Goal: Information Seeking & Learning: Learn about a topic

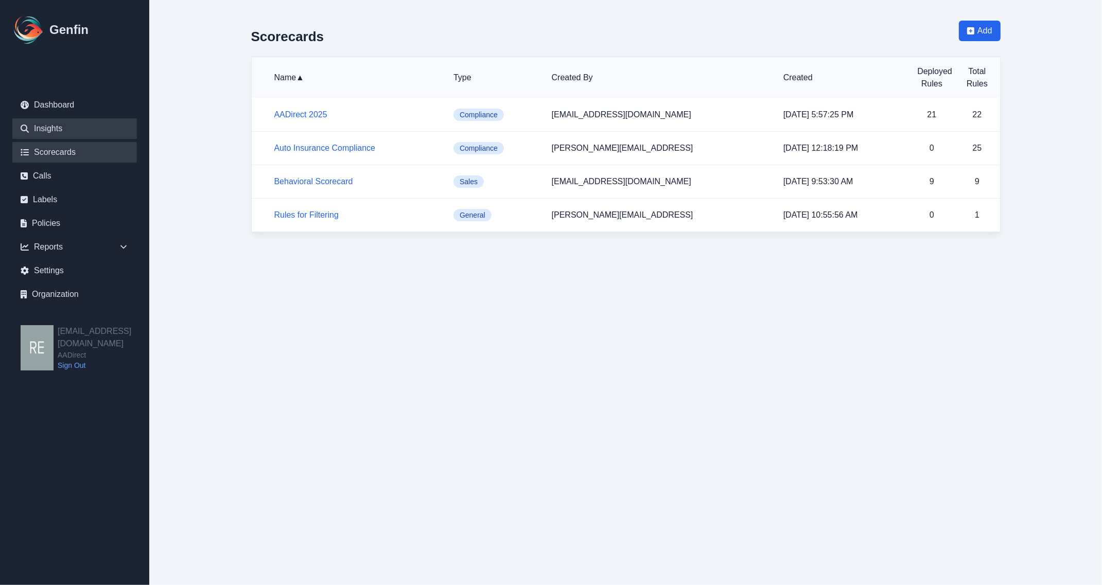
click at [73, 127] on link "Insights" at bounding box center [74, 128] width 125 height 21
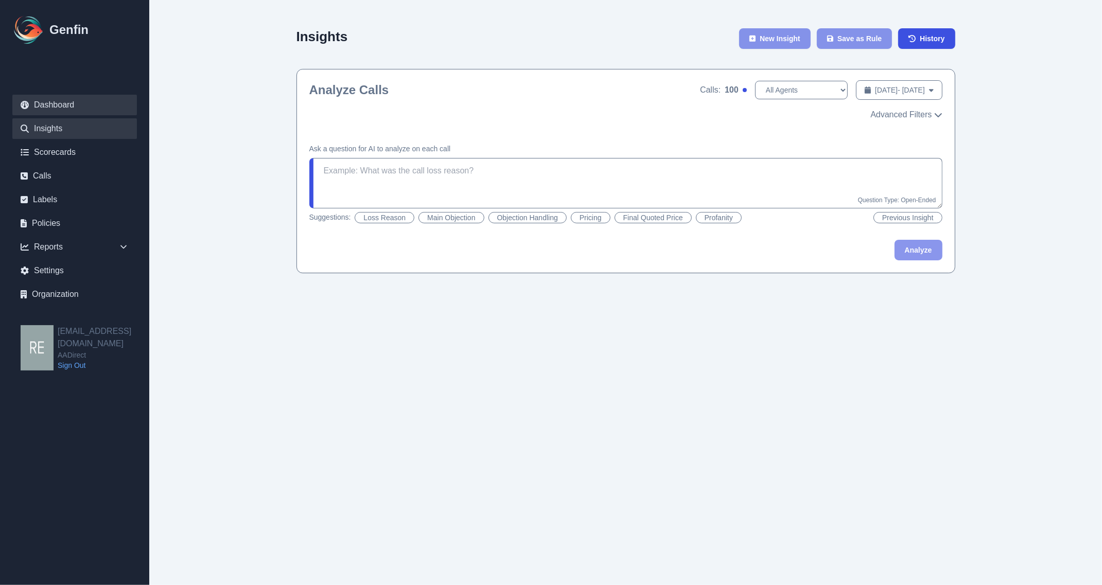
click at [45, 100] on link "Dashboard" at bounding box center [74, 105] width 125 height 21
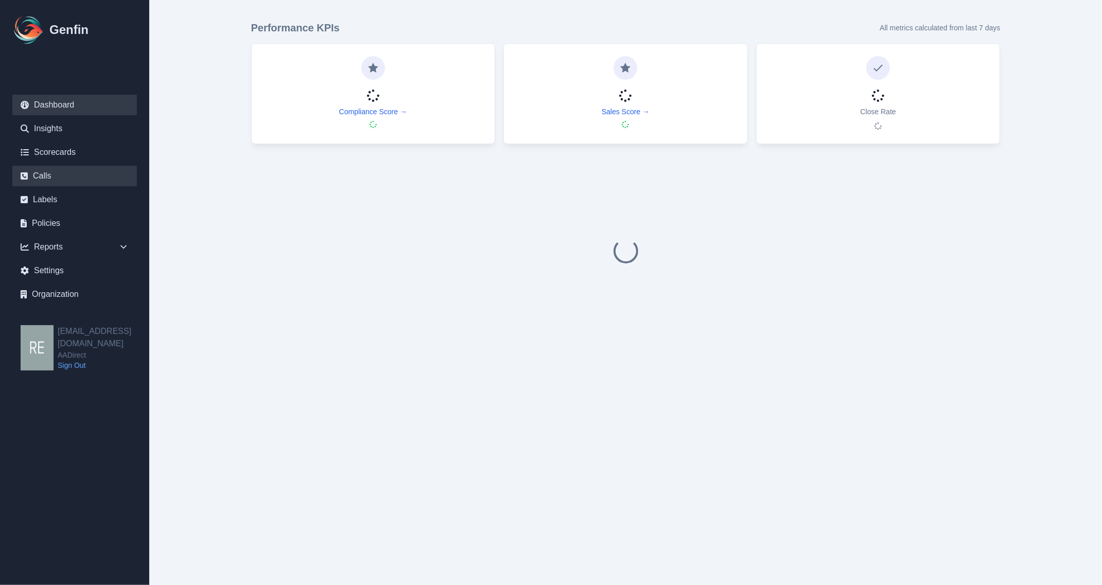
click at [51, 169] on link "Calls" at bounding box center [74, 176] width 125 height 21
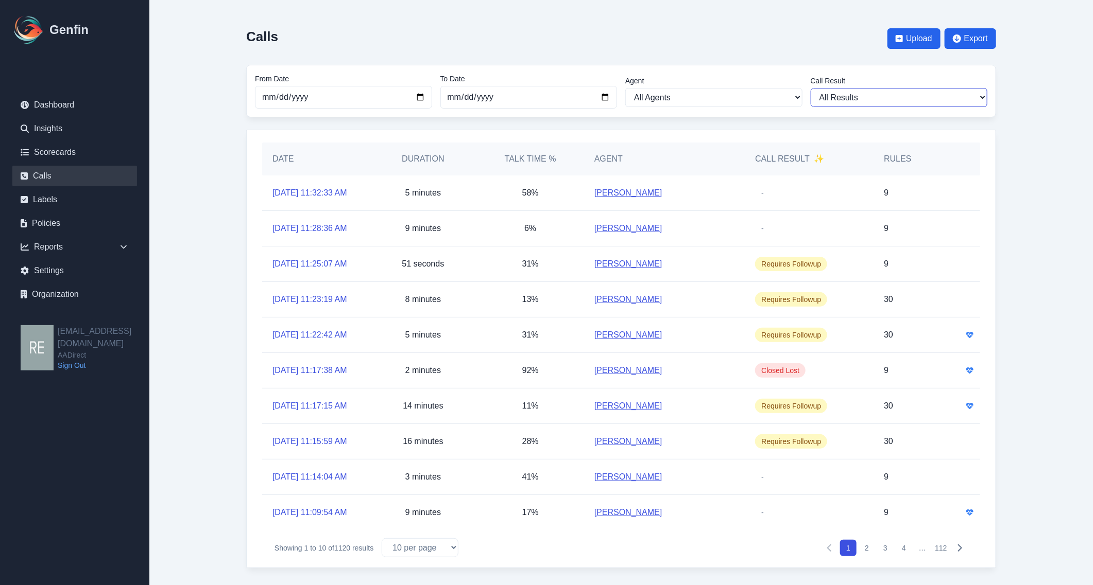
click at [949, 94] on select "All Results Closed Won Closed Lost Requires Followup" at bounding box center [898, 97] width 177 height 19
select select "Yes"
click at [810, 88] on select "All Results Closed Won Closed Lost Requires Followup" at bounding box center [898, 97] width 177 height 19
select select "Yes"
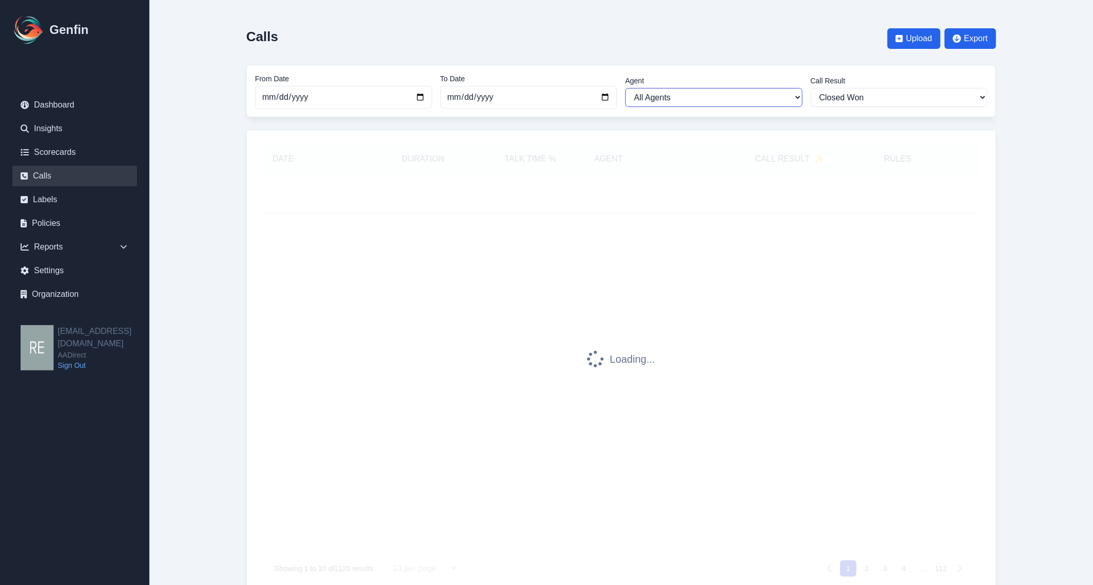
click at [740, 101] on select "All Agents [PERSON_NAME] [PERSON_NAME] [PERSON_NAME] [PERSON_NAME] [PERSON_NAME…" at bounding box center [713, 97] width 177 height 19
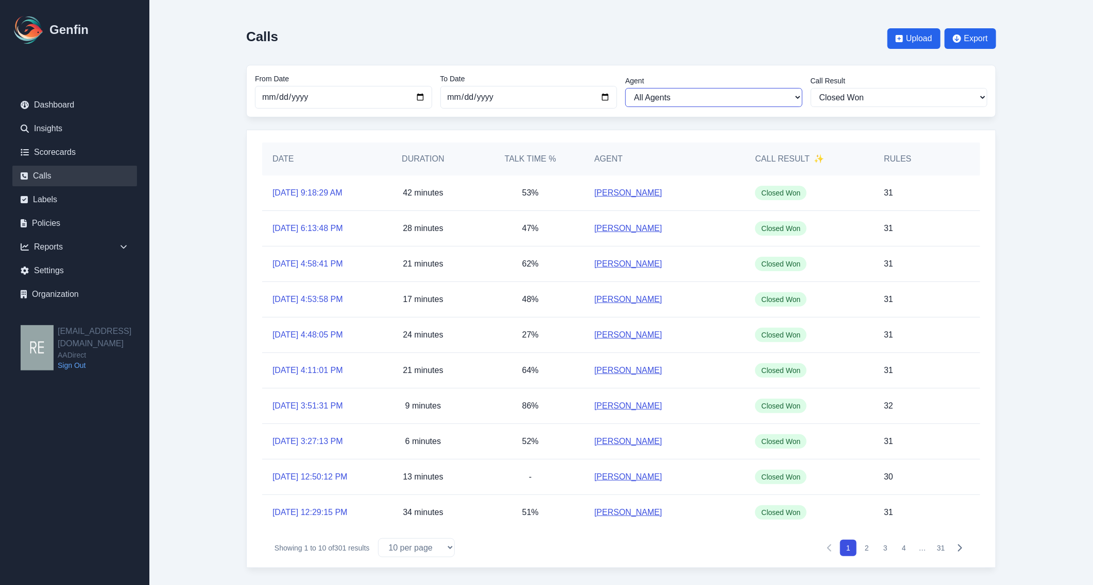
select select "[PERSON_NAME]"
click at [625, 88] on select "All Agents [PERSON_NAME] [PERSON_NAME] [PERSON_NAME] [PERSON_NAME] [PERSON_NAME…" at bounding box center [713, 97] width 177 height 19
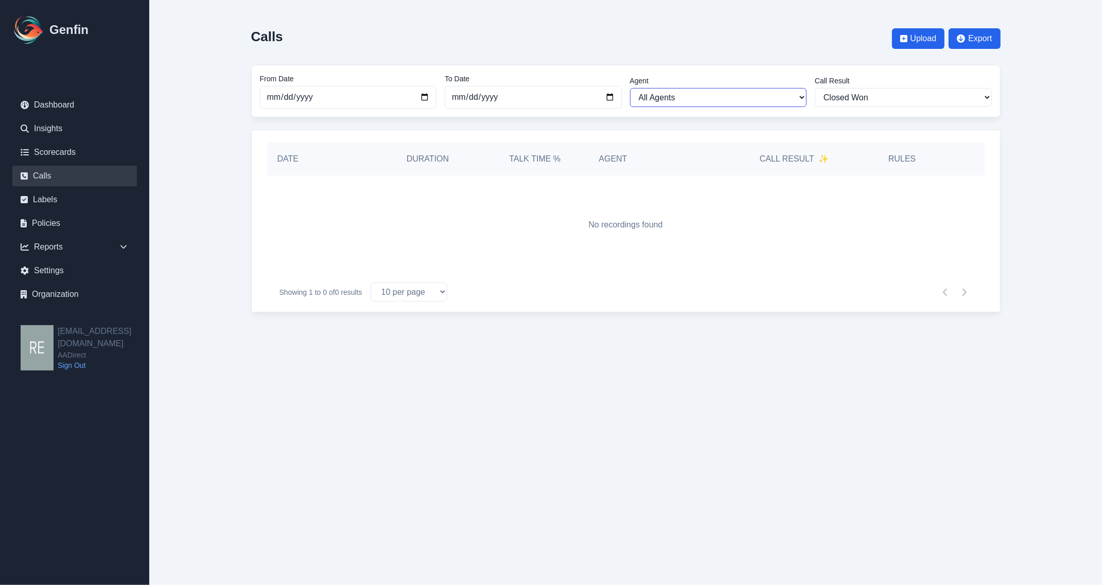
click at [714, 95] on select "All Agents [PERSON_NAME] [PERSON_NAME] [PERSON_NAME] [PERSON_NAME] [PERSON_NAME…" at bounding box center [718, 97] width 177 height 19
click at [630, 88] on select "All Agents [PERSON_NAME] [PERSON_NAME] [PERSON_NAME] [PERSON_NAME] [PERSON_NAME…" at bounding box center [718, 97] width 177 height 19
select select "[PERSON_NAME]"
click at [685, 93] on select "All Agents [PERSON_NAME] [PERSON_NAME] [PERSON_NAME] [PERSON_NAME] [PERSON_NAME…" at bounding box center [718, 97] width 177 height 19
click at [630, 88] on select "All Agents [PERSON_NAME] [PERSON_NAME] [PERSON_NAME] [PERSON_NAME] [PERSON_NAME…" at bounding box center [718, 97] width 177 height 19
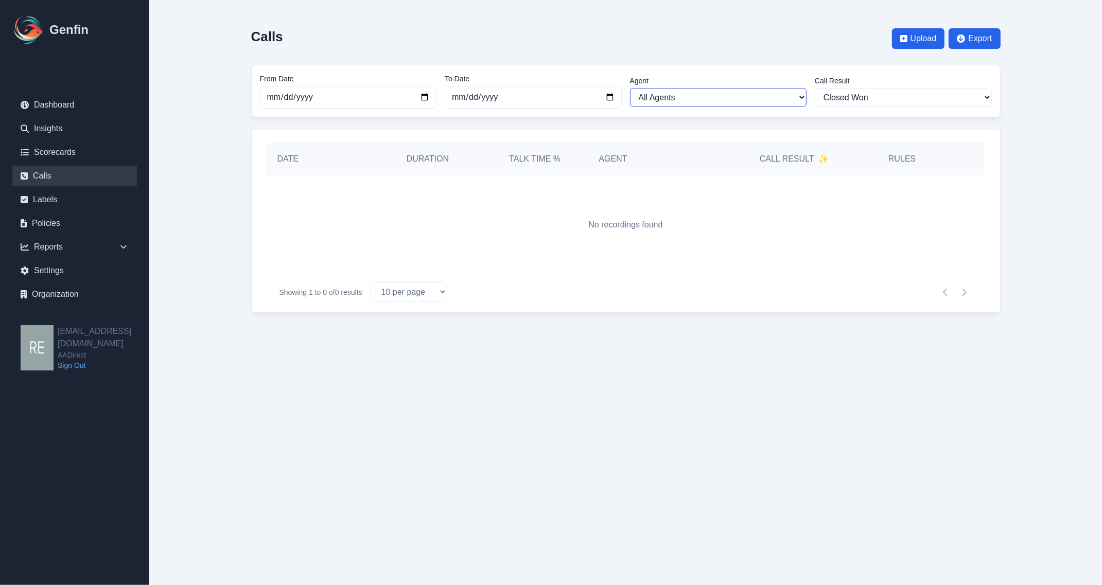
select select "[PERSON_NAME]"
select select
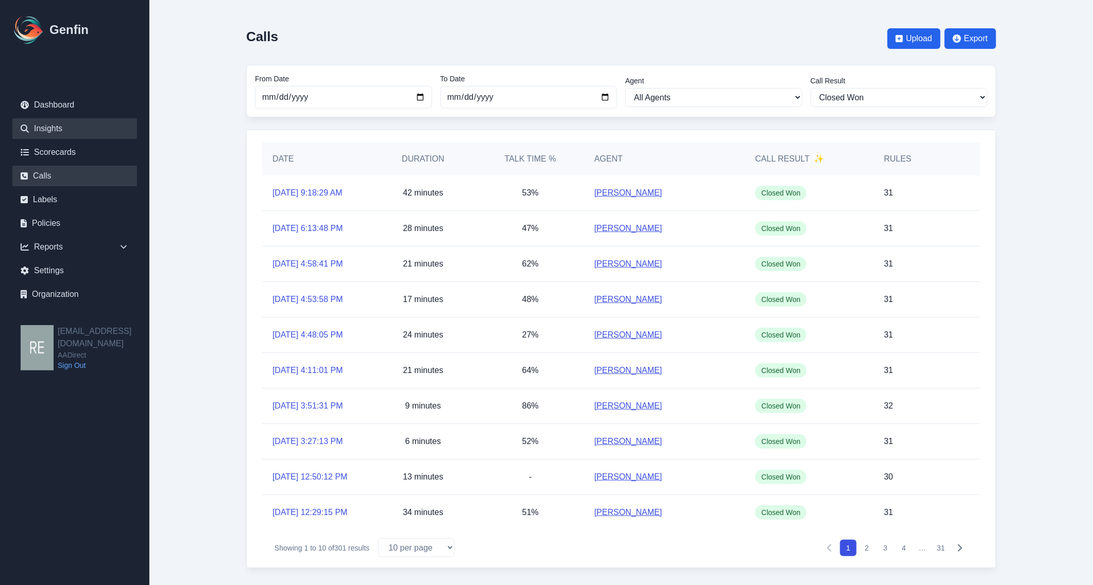
click at [65, 126] on link "Insights" at bounding box center [74, 128] width 125 height 21
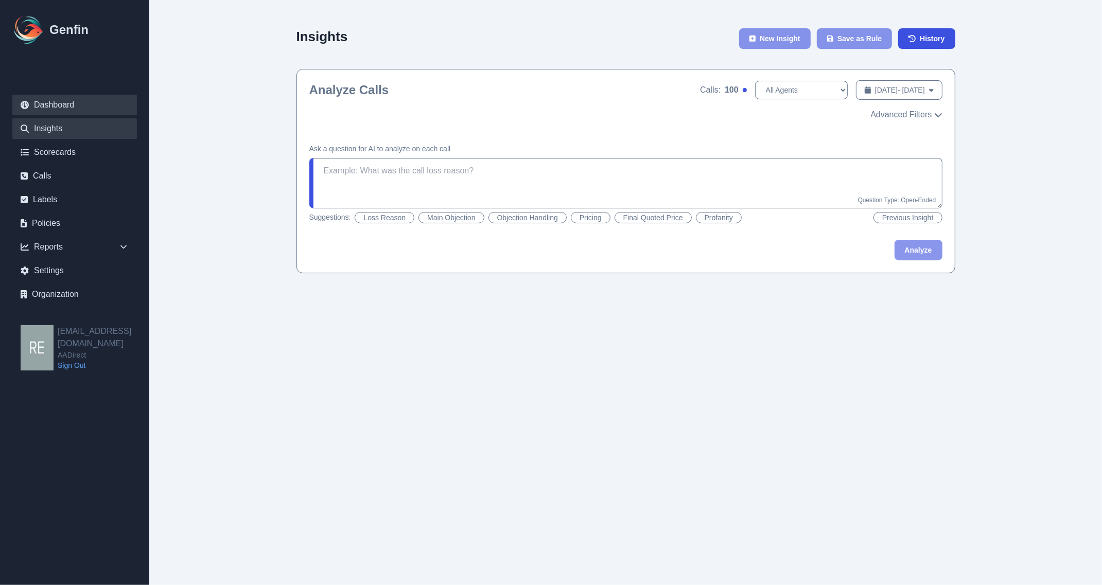
click at [72, 107] on link "Dashboard" at bounding box center [74, 105] width 125 height 21
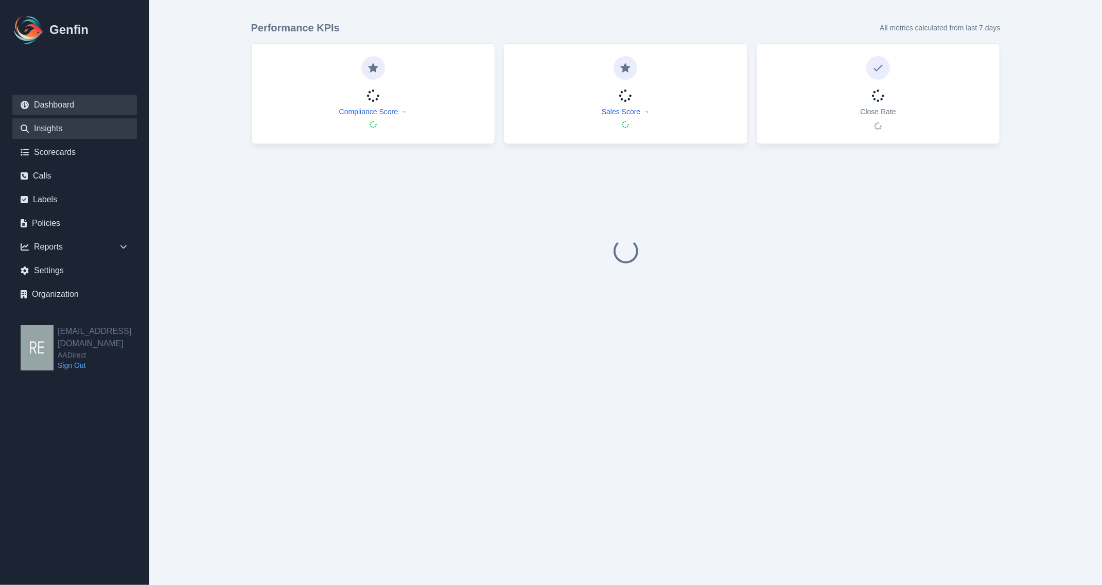
click at [58, 125] on link "Insights" at bounding box center [74, 128] width 125 height 21
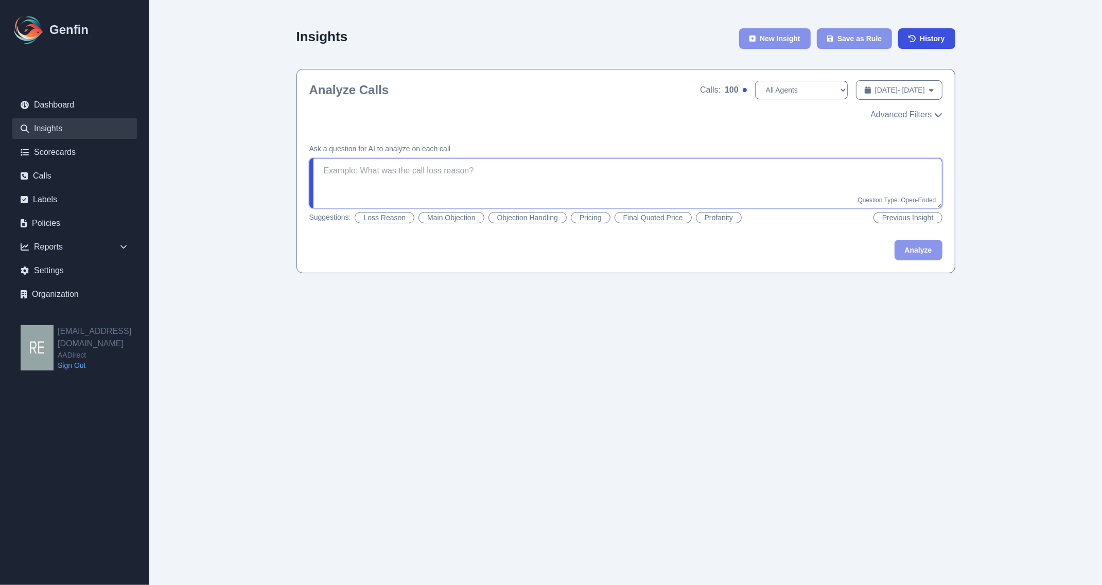
click at [474, 188] on textarea at bounding box center [625, 183] width 633 height 50
drag, startPoint x: 923, startPoint y: 243, endPoint x: 946, endPoint y: 250, distance: 24.1
click at [923, 243] on button "Analyze" at bounding box center [919, 250] width 48 height 21
type textarea "Did the call mention 'motor club' at any point?"
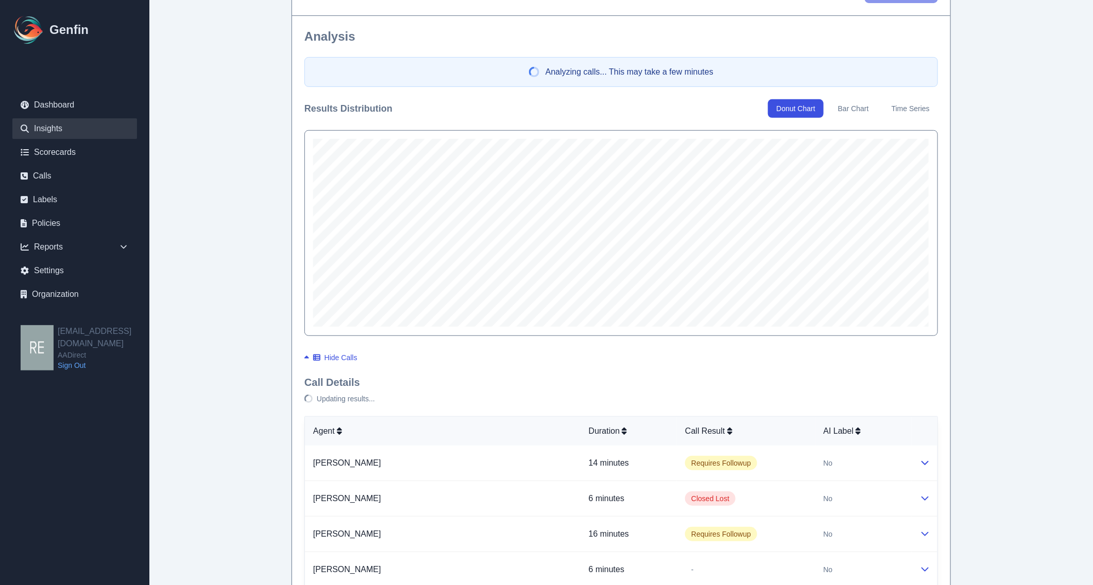
scroll to position [193, 0]
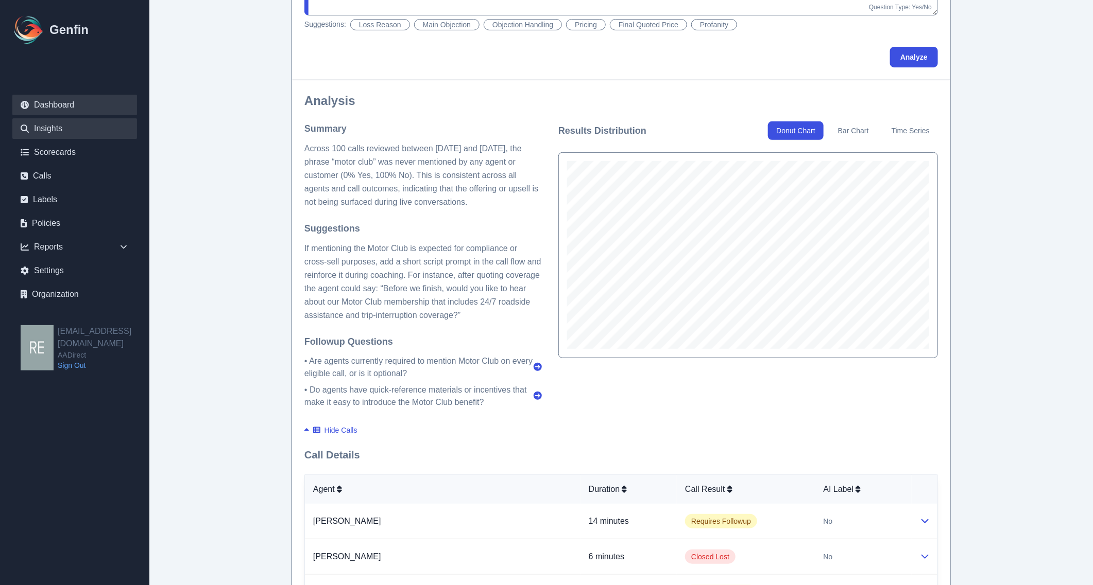
click at [76, 95] on link "Dashboard" at bounding box center [74, 105] width 125 height 21
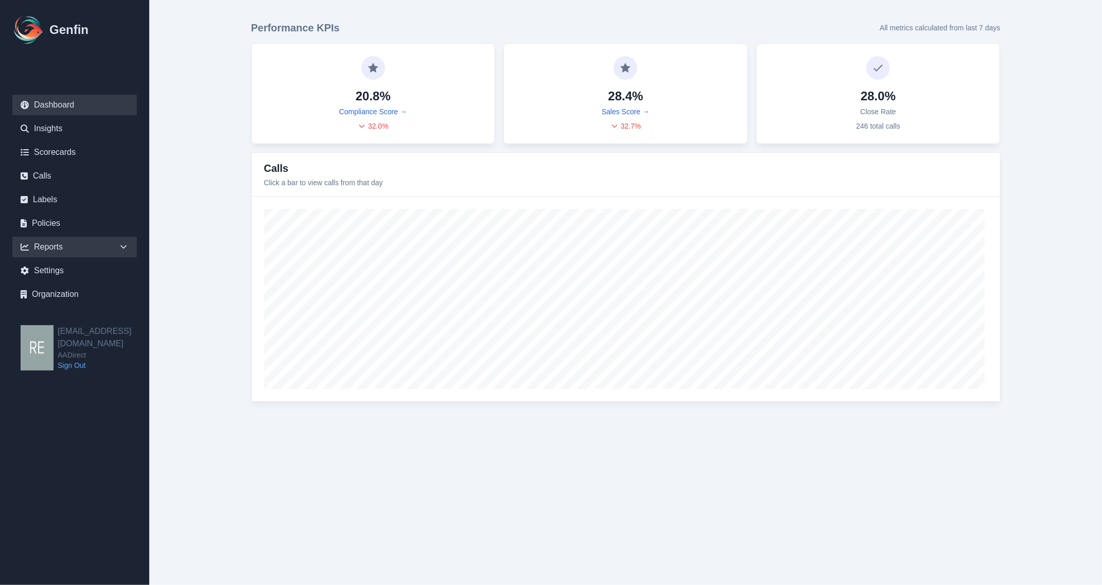
click at [53, 253] on div "Reports" at bounding box center [74, 247] width 125 height 21
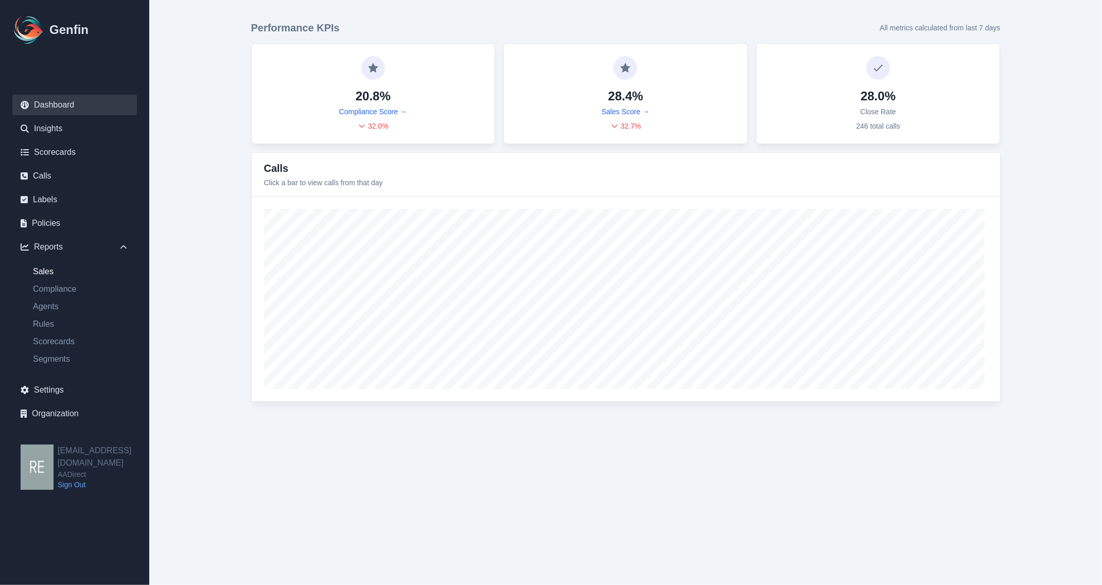
click at [44, 270] on link "Sales" at bounding box center [81, 272] width 112 height 12
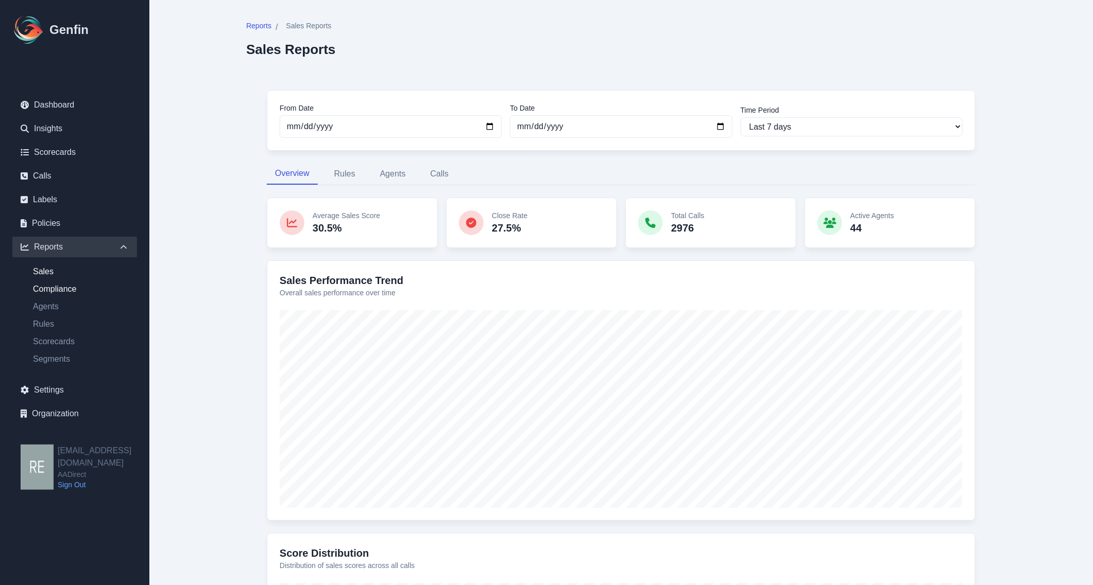
click at [44, 291] on link "Compliance" at bounding box center [81, 289] width 112 height 12
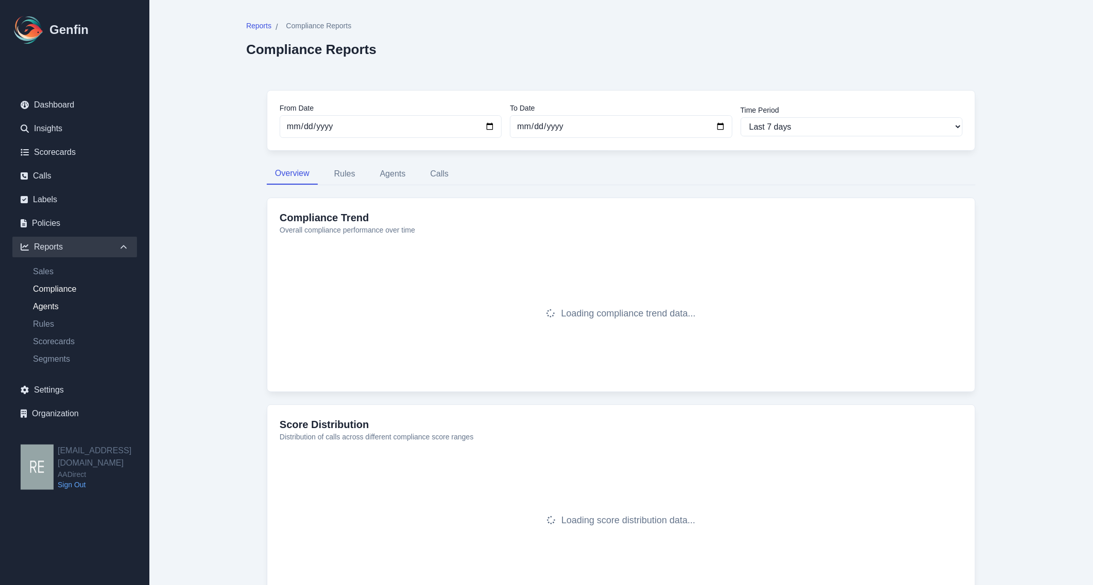
click at [50, 308] on link "Agents" at bounding box center [81, 307] width 112 height 12
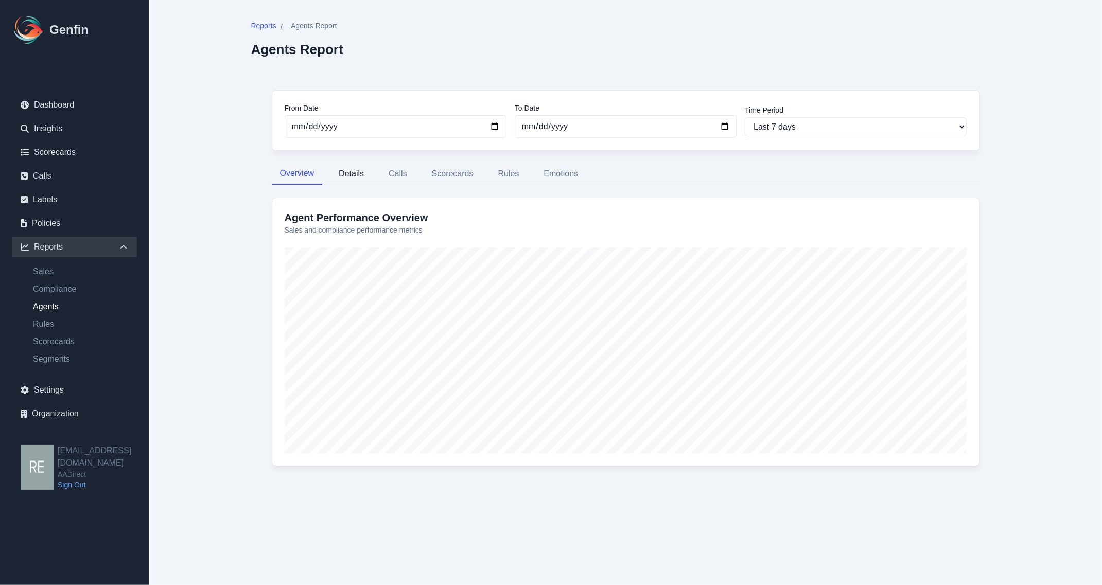
click at [369, 179] on button "Details" at bounding box center [352, 174] width 42 height 22
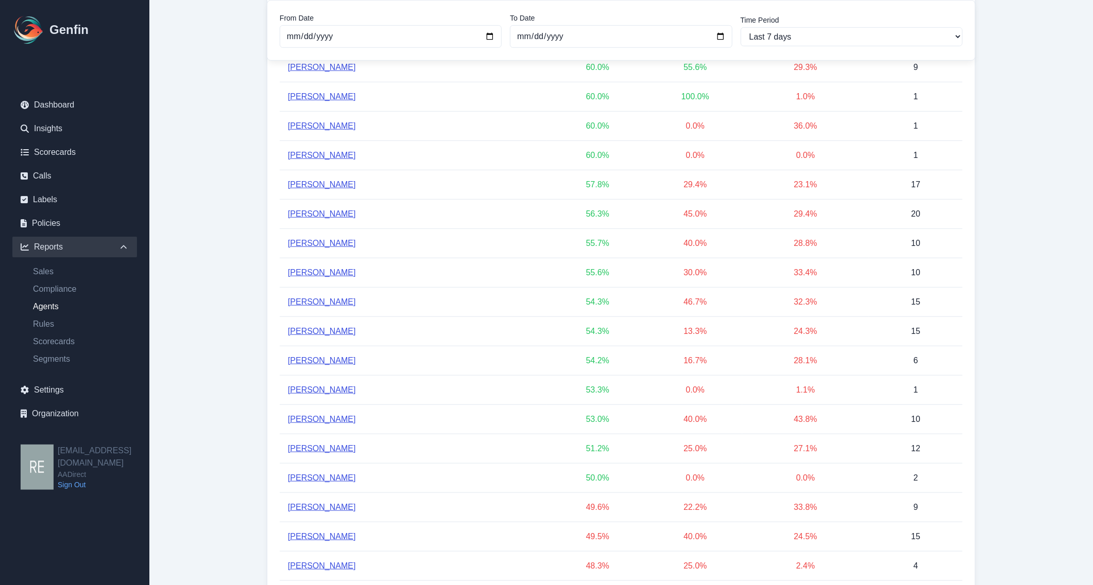
scroll to position [64, 0]
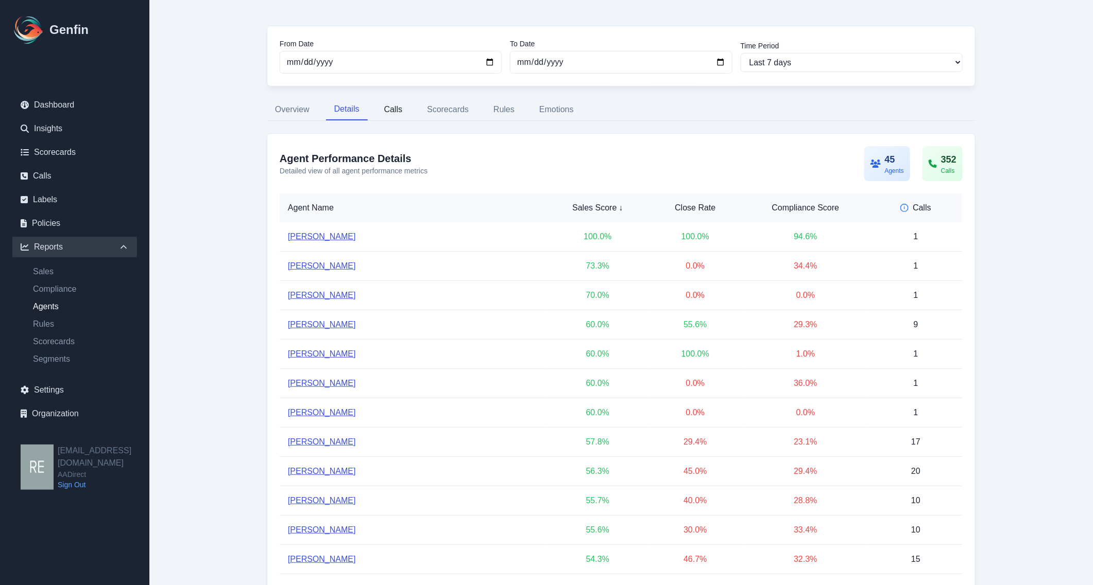
click at [388, 111] on button "Calls" at bounding box center [393, 110] width 35 height 22
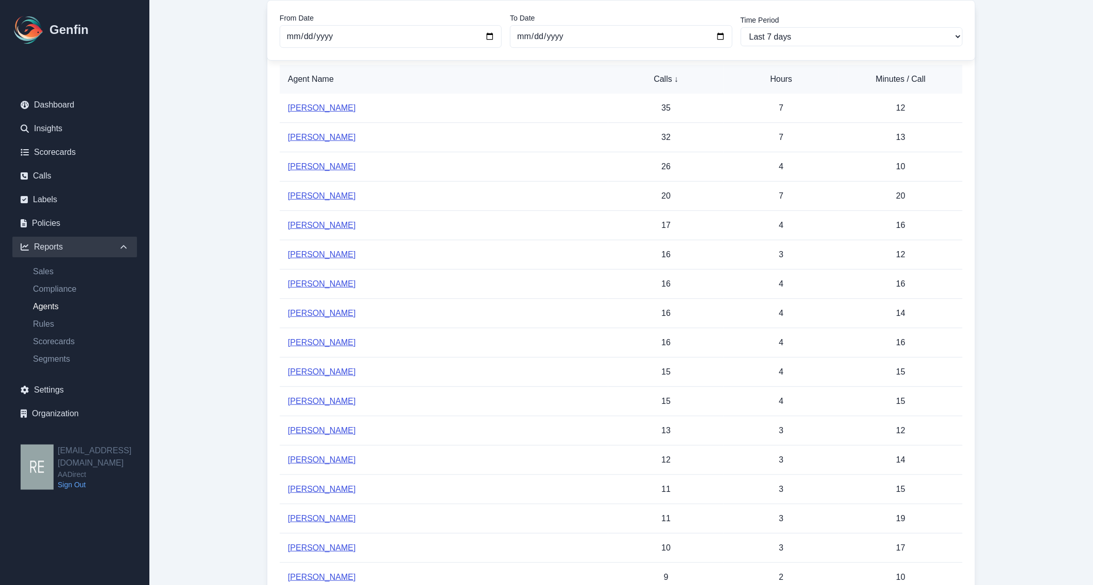
scroll to position [0, 0]
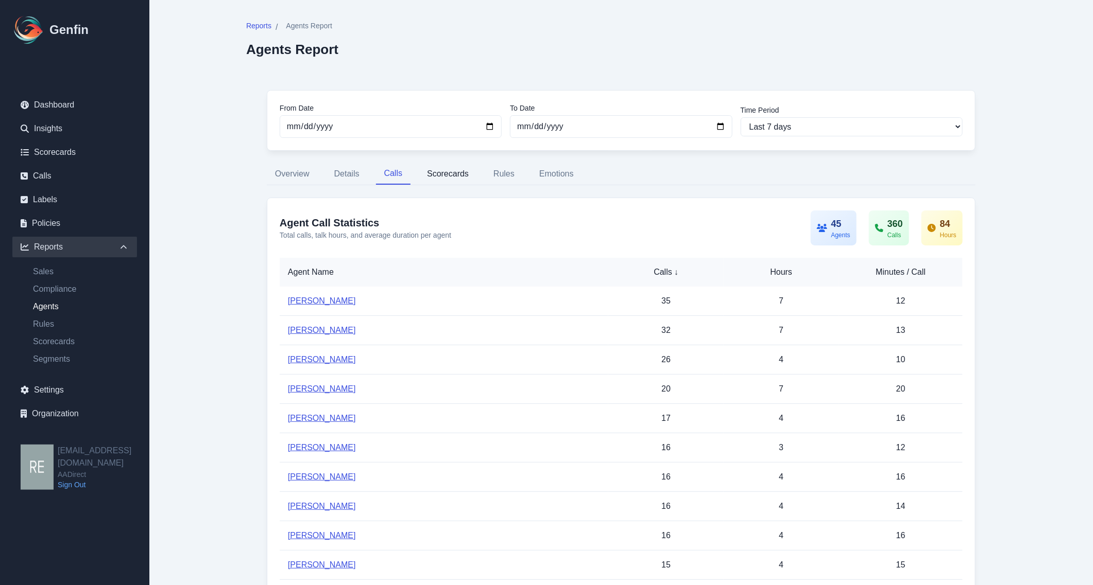
click at [445, 173] on button "Scorecards" at bounding box center [448, 174] width 58 height 22
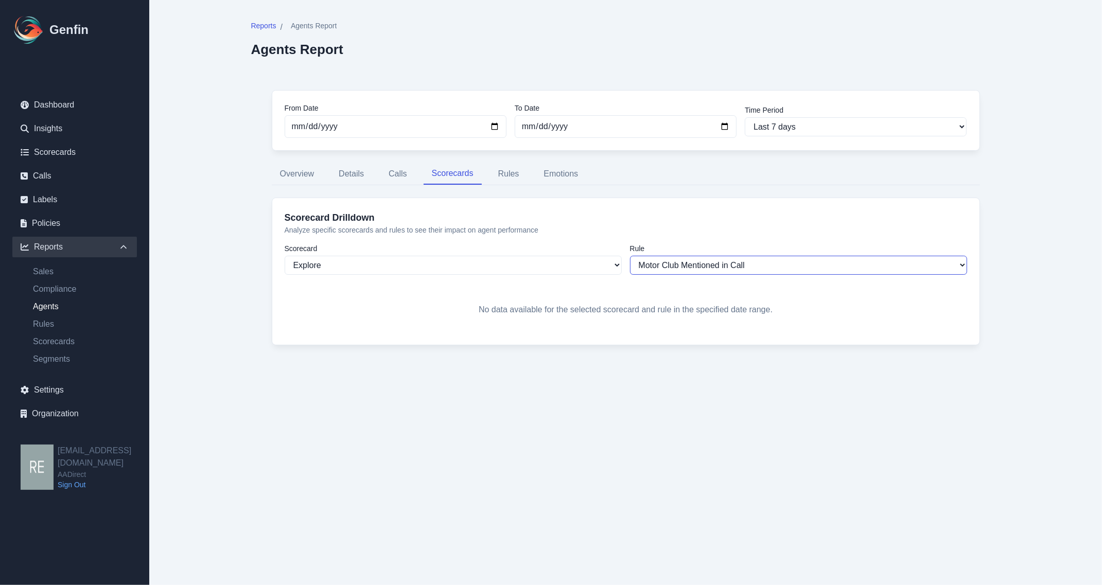
click at [746, 268] on select "Motor Club Mentioned in Call" at bounding box center [798, 265] width 337 height 19
drag, startPoint x: 746, startPoint y: 268, endPoint x: 732, endPoint y: 261, distance: 15.9
click at [746, 268] on select "Motor Club Mentioned in Call" at bounding box center [798, 265] width 337 height 19
click at [497, 178] on button "Rules" at bounding box center [509, 174] width 38 height 22
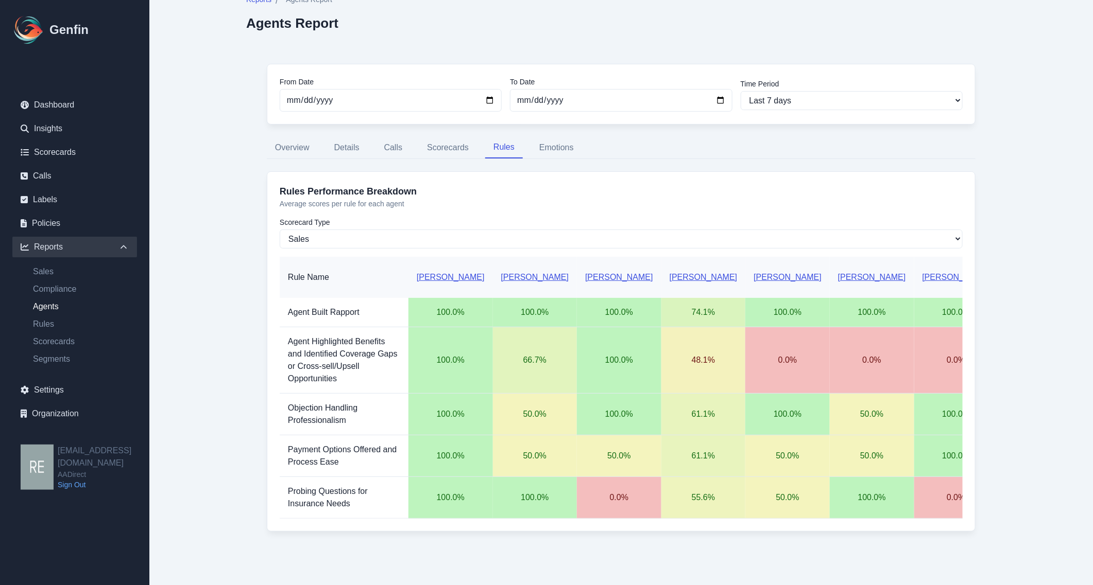
click at [552, 140] on button "Emotions" at bounding box center [556, 148] width 51 height 22
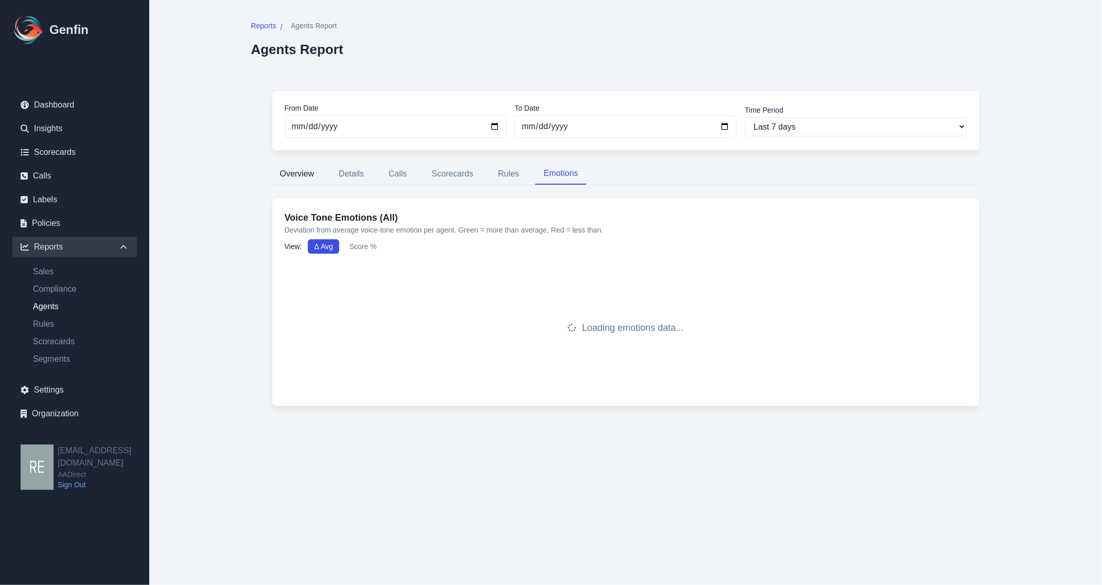
click at [301, 174] on button "Overview" at bounding box center [297, 174] width 51 height 22
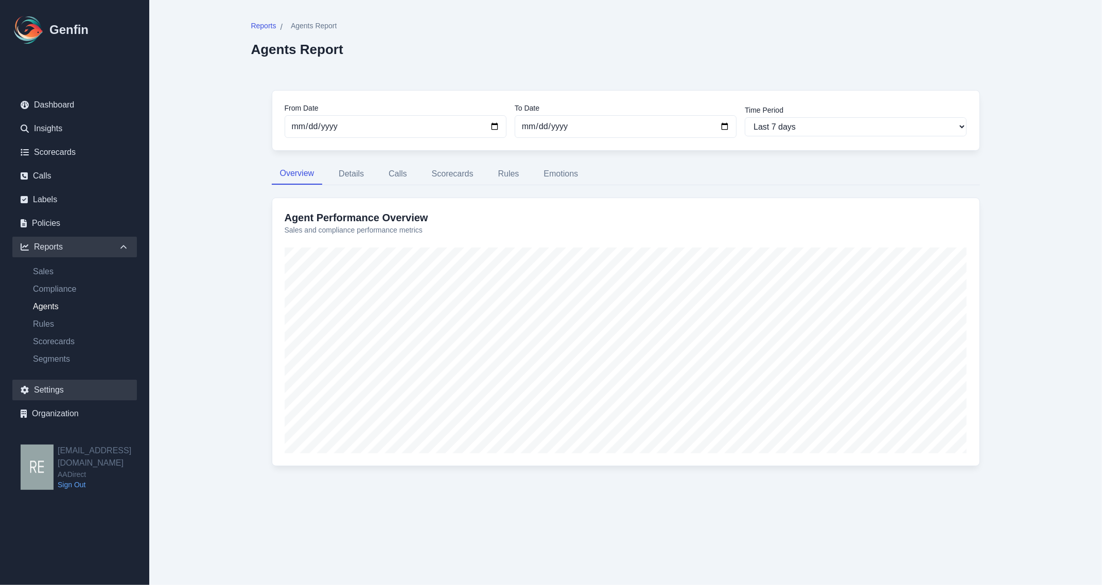
click at [49, 392] on link "Settings" at bounding box center [74, 390] width 125 height 21
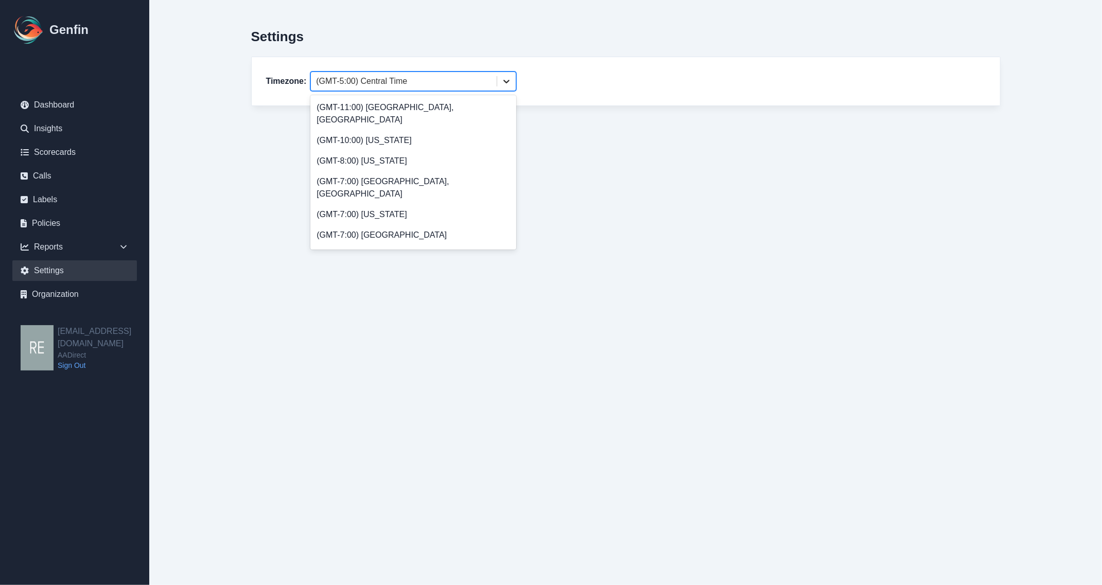
click at [507, 78] on icon at bounding box center [507, 81] width 10 height 10
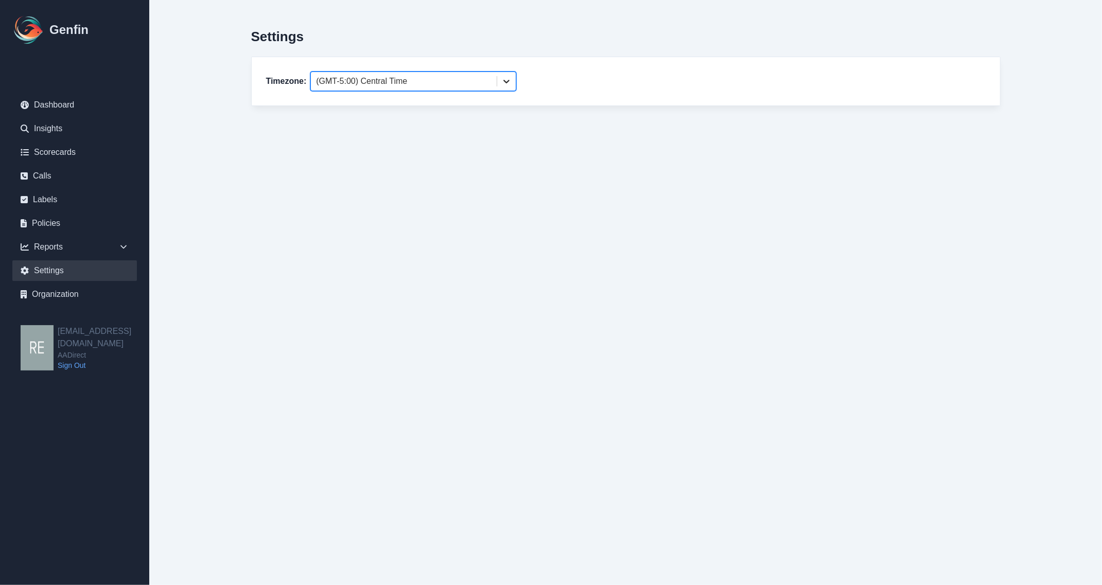
click at [508, 78] on icon at bounding box center [507, 81] width 10 height 10
click at [43, 247] on div "Reports" at bounding box center [74, 247] width 125 height 21
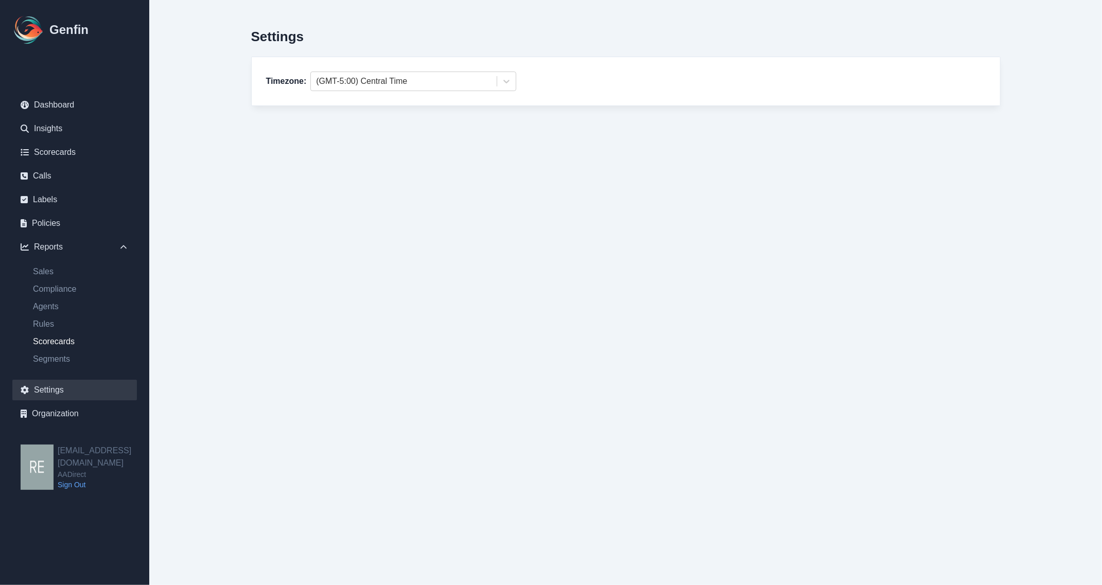
click at [73, 340] on link "Scorecards" at bounding box center [81, 342] width 112 height 12
select select "14"
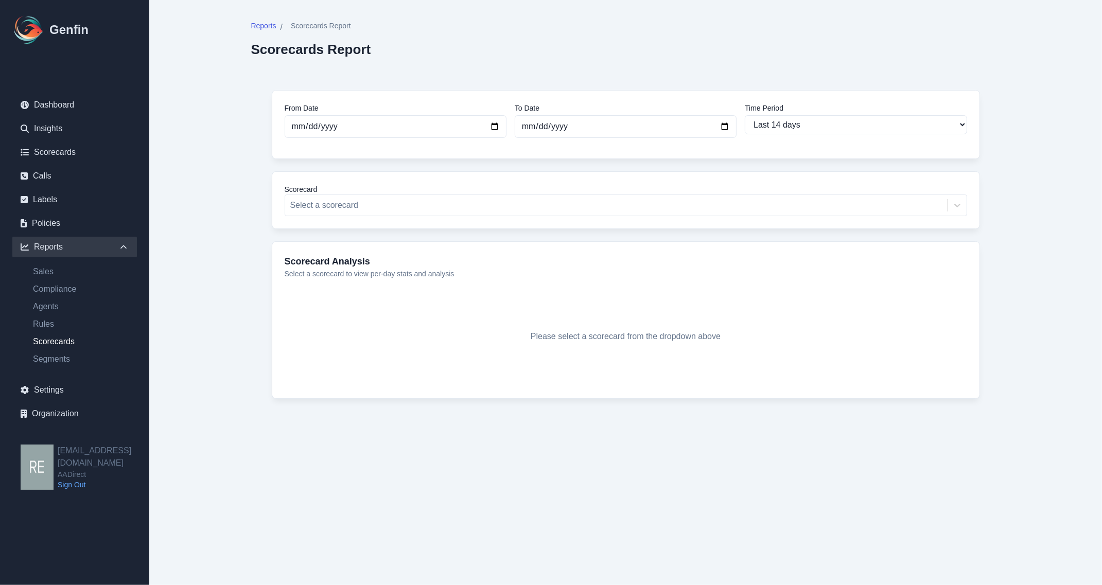
click at [622, 217] on div "Scorecard Select a scorecard" at bounding box center [626, 200] width 709 height 58
click at [637, 201] on div at bounding box center [616, 205] width 652 height 14
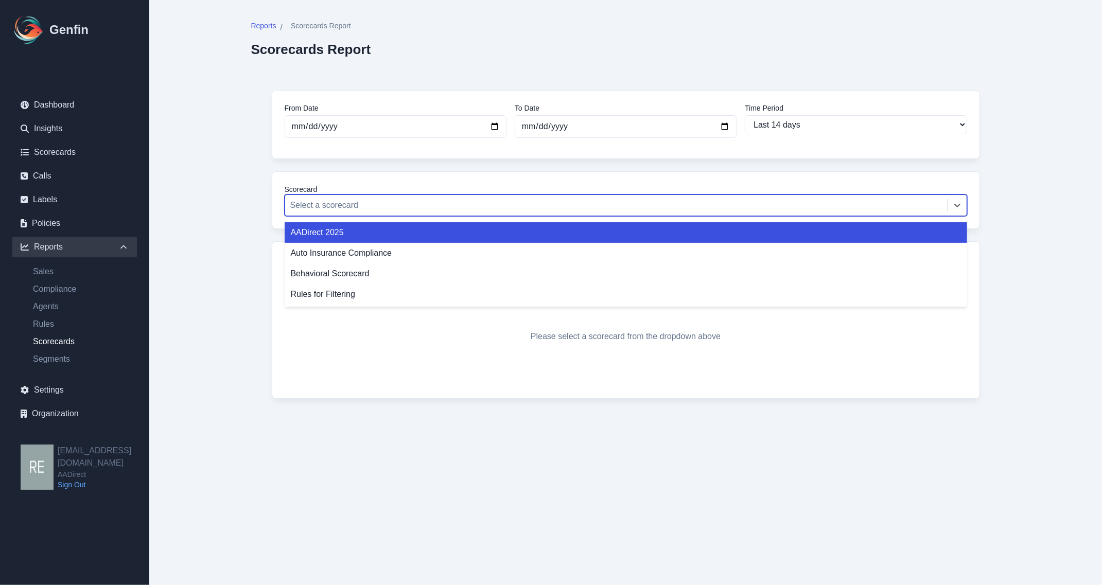
click at [412, 235] on div "AADirect 2025" at bounding box center [626, 232] width 683 height 21
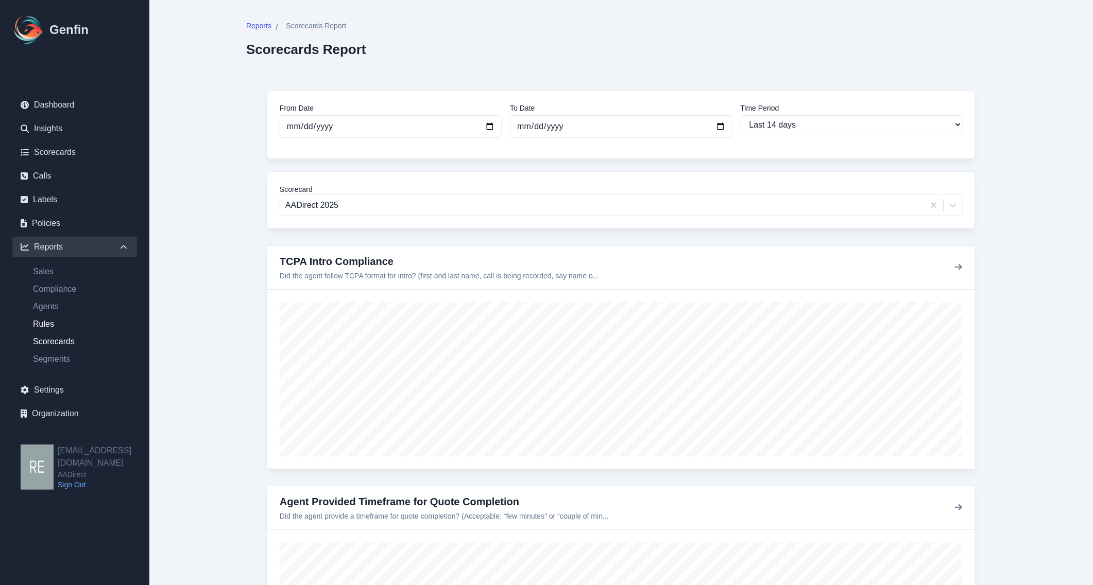
click at [45, 323] on link "Rules" at bounding box center [81, 324] width 112 height 12
select select "14"
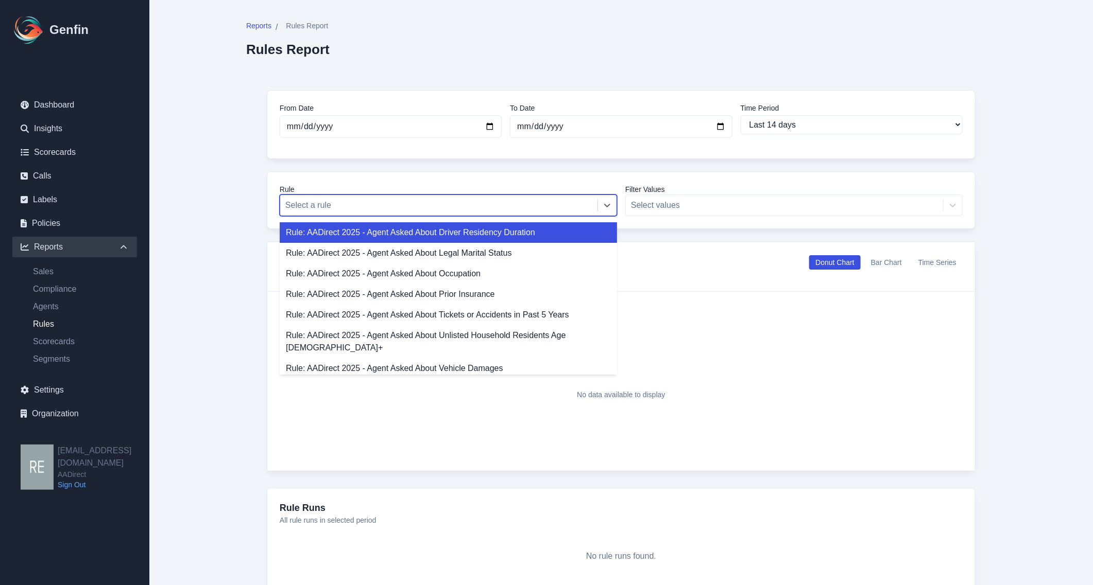
click at [538, 202] on div at bounding box center [438, 205] width 307 height 14
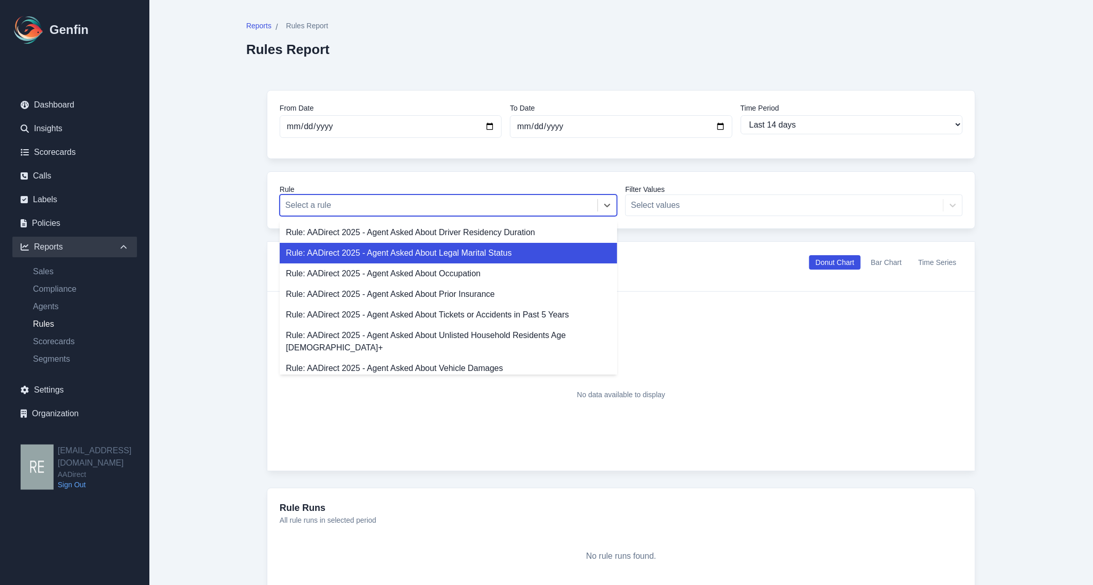
click at [521, 252] on div "Rule: AADirect 2025 - Agent Asked About Legal Marital Status" at bounding box center [448, 253] width 337 height 21
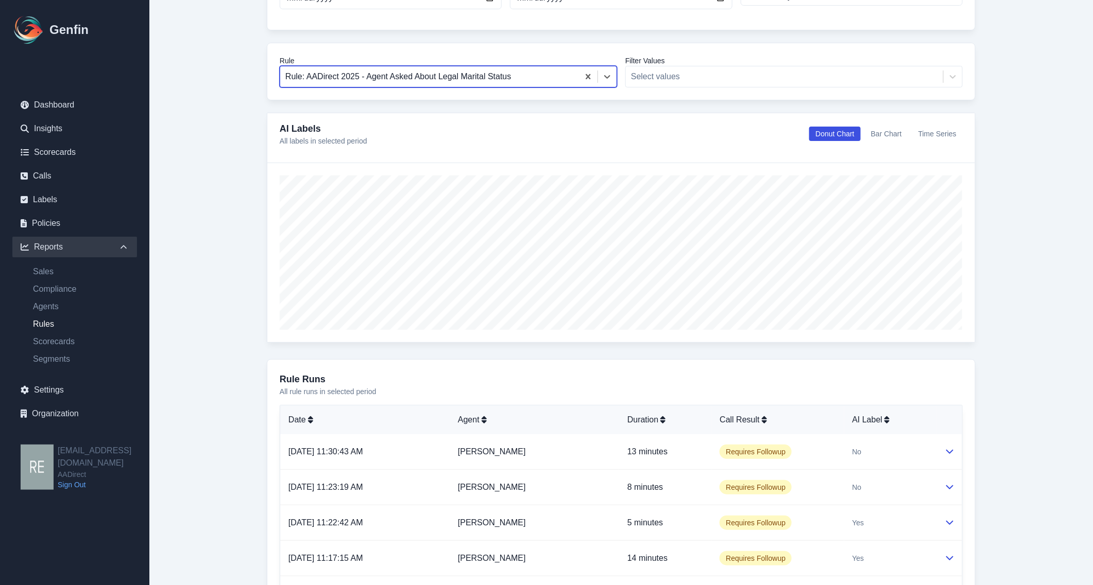
scroll to position [64, 0]
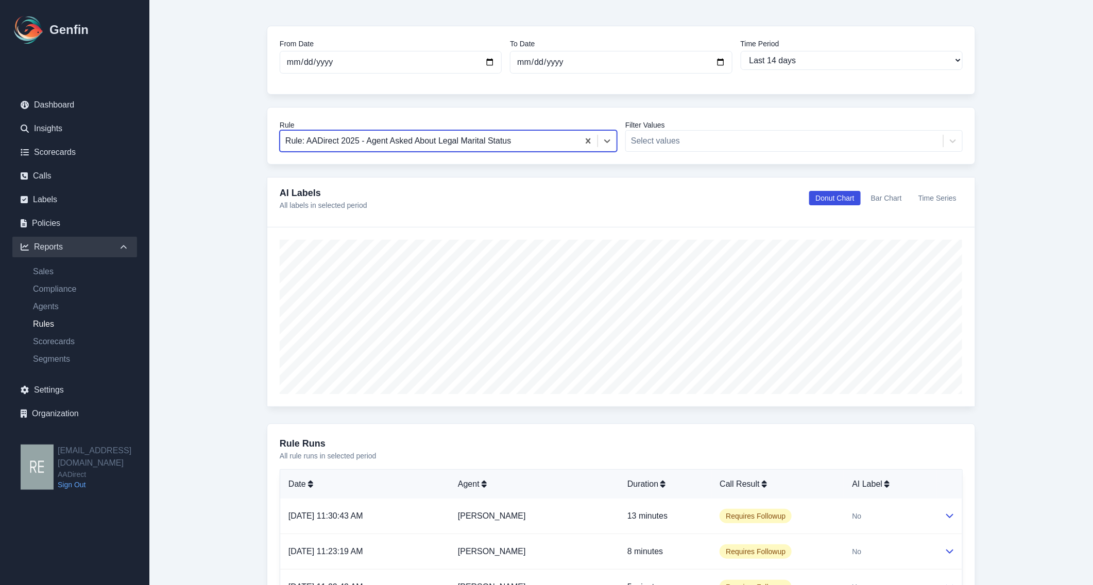
click at [896, 188] on div "AI Labels All labels in selected period Donut Chart Bar Chart Time Series" at bounding box center [621, 198] width 683 height 25
click at [898, 198] on button "Bar Chart" at bounding box center [886, 198] width 43 height 14
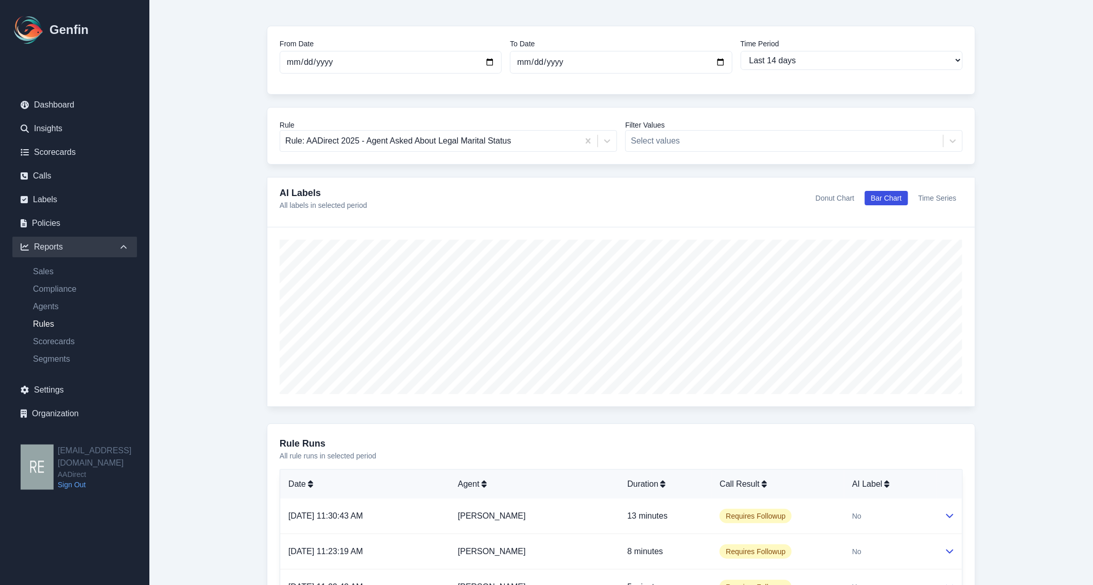
click at [804, 206] on div "AI Labels All labels in selected period Donut Chart Bar Chart Time Series" at bounding box center [621, 198] width 683 height 25
click at [948, 201] on button "Time Series" at bounding box center [937, 198] width 50 height 14
click at [839, 197] on button "Donut Chart" at bounding box center [834, 198] width 51 height 14
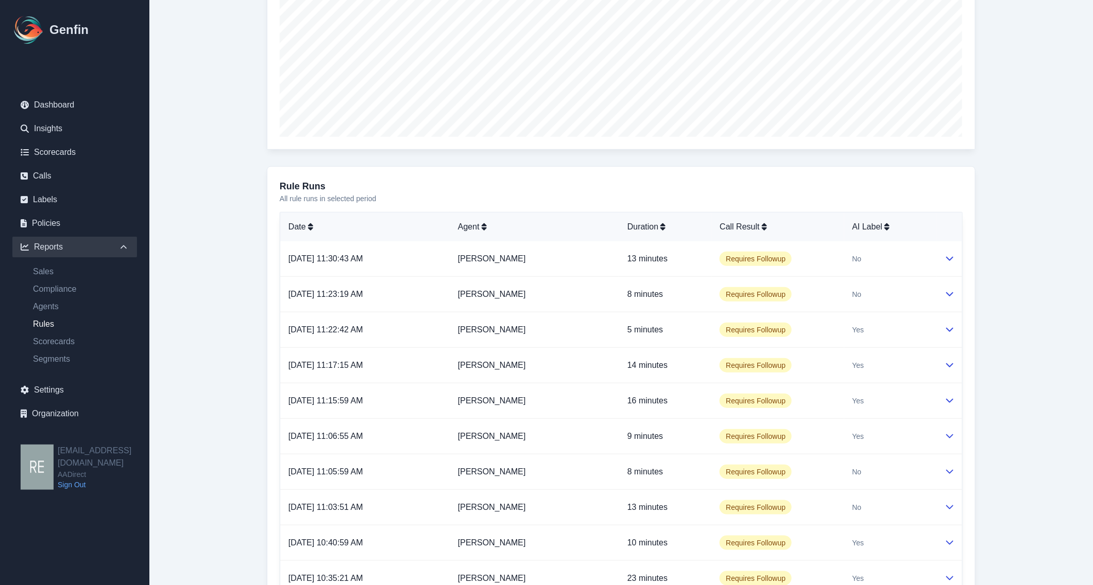
scroll to position [443, 0]
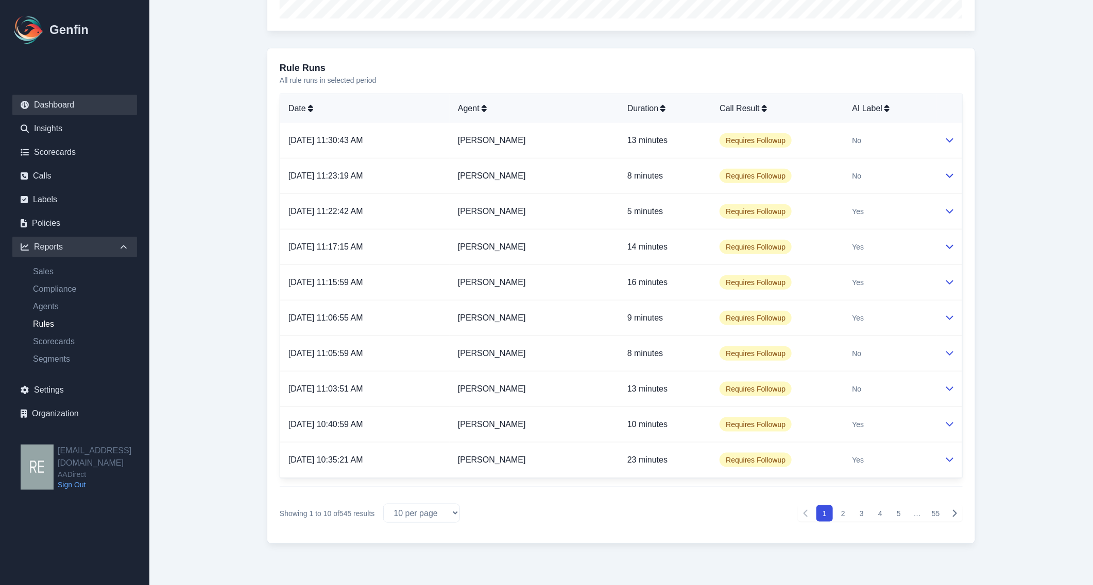
click at [52, 104] on link "Dashboard" at bounding box center [74, 105] width 125 height 21
